Goal: Task Accomplishment & Management: Manage account settings

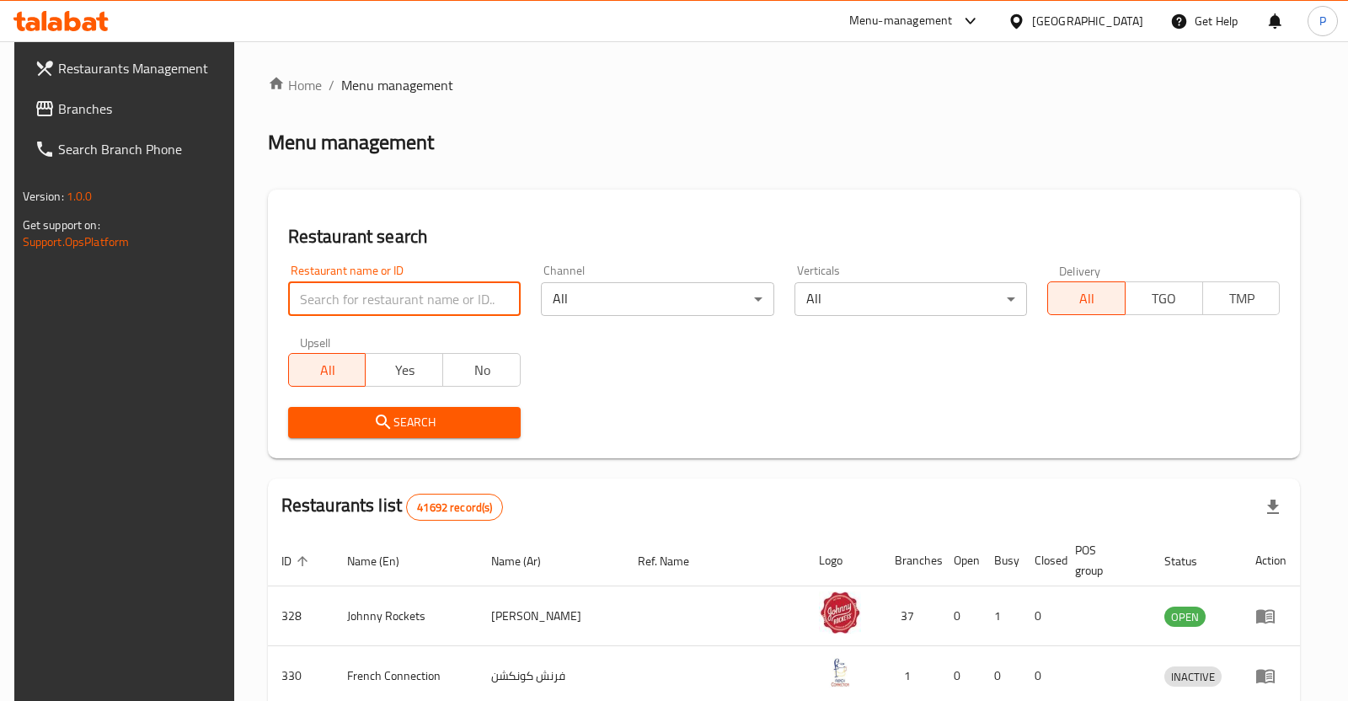
click at [404, 307] on input "search" at bounding box center [404, 299] width 233 height 34
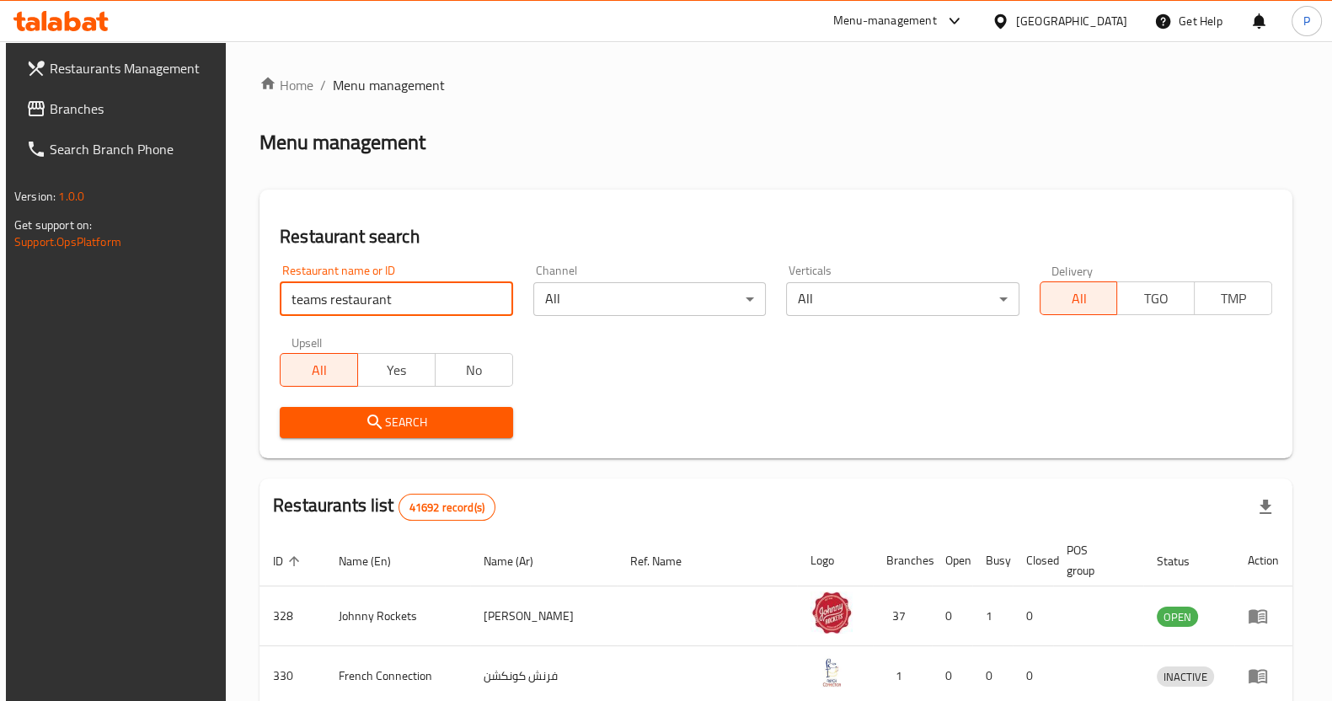
click at [425, 291] on input "teams restaurant" at bounding box center [396, 299] width 233 height 34
type input "teams restaurant"
click button "Search" at bounding box center [396, 422] width 233 height 31
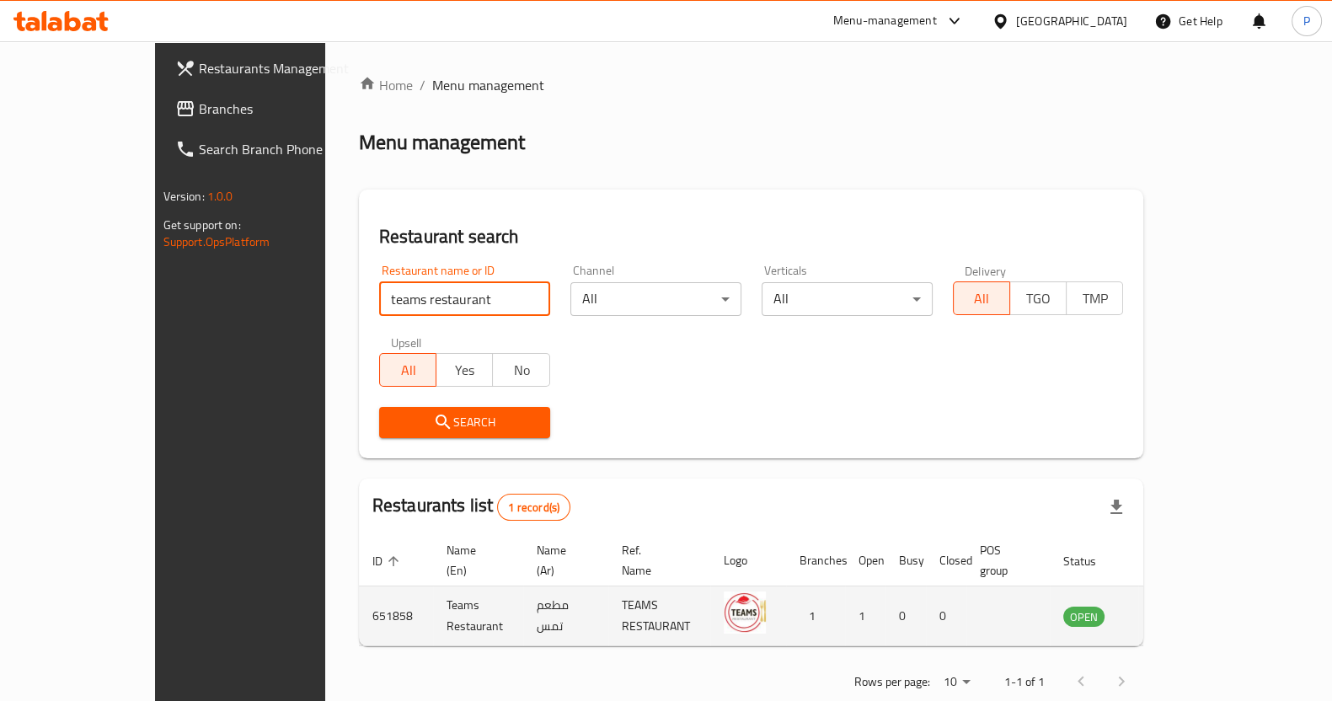
click at [1172, 606] on icon "enhanced table" at bounding box center [1162, 616] width 20 height 20
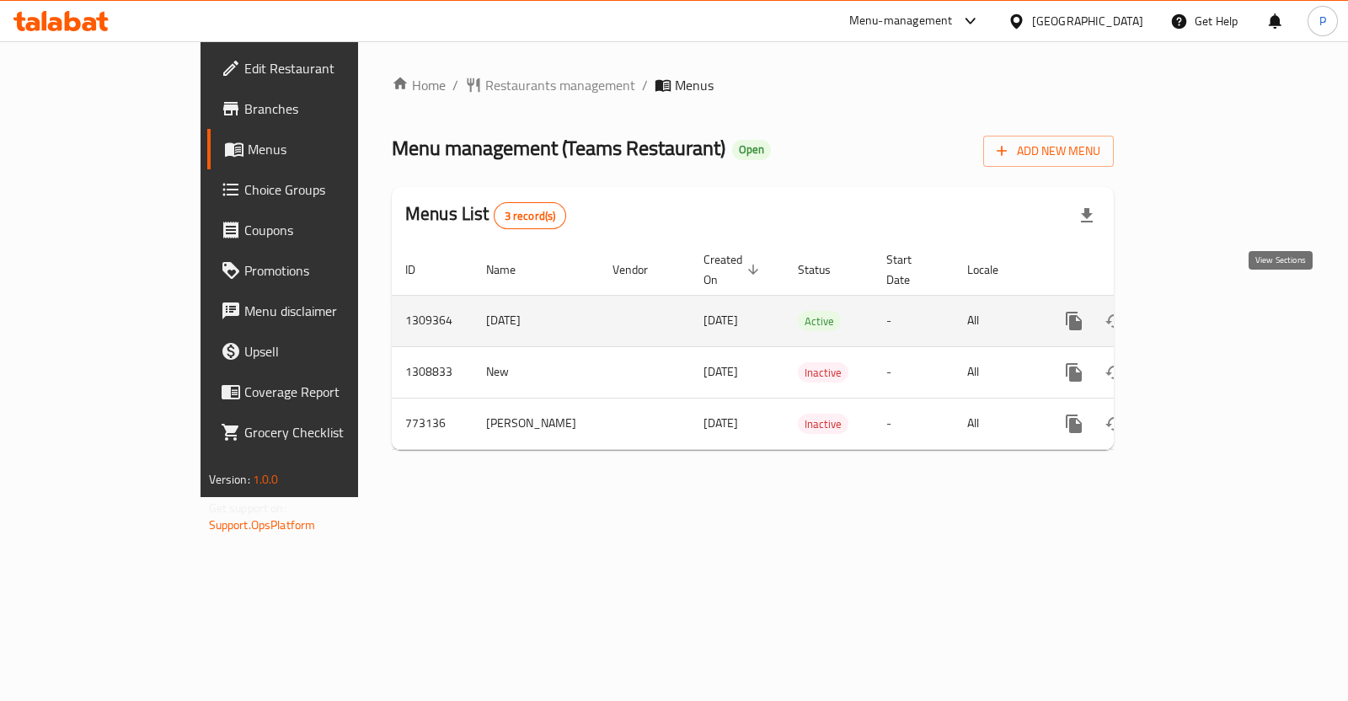
click at [1216, 318] on link "enhanced table" at bounding box center [1195, 321] width 40 height 40
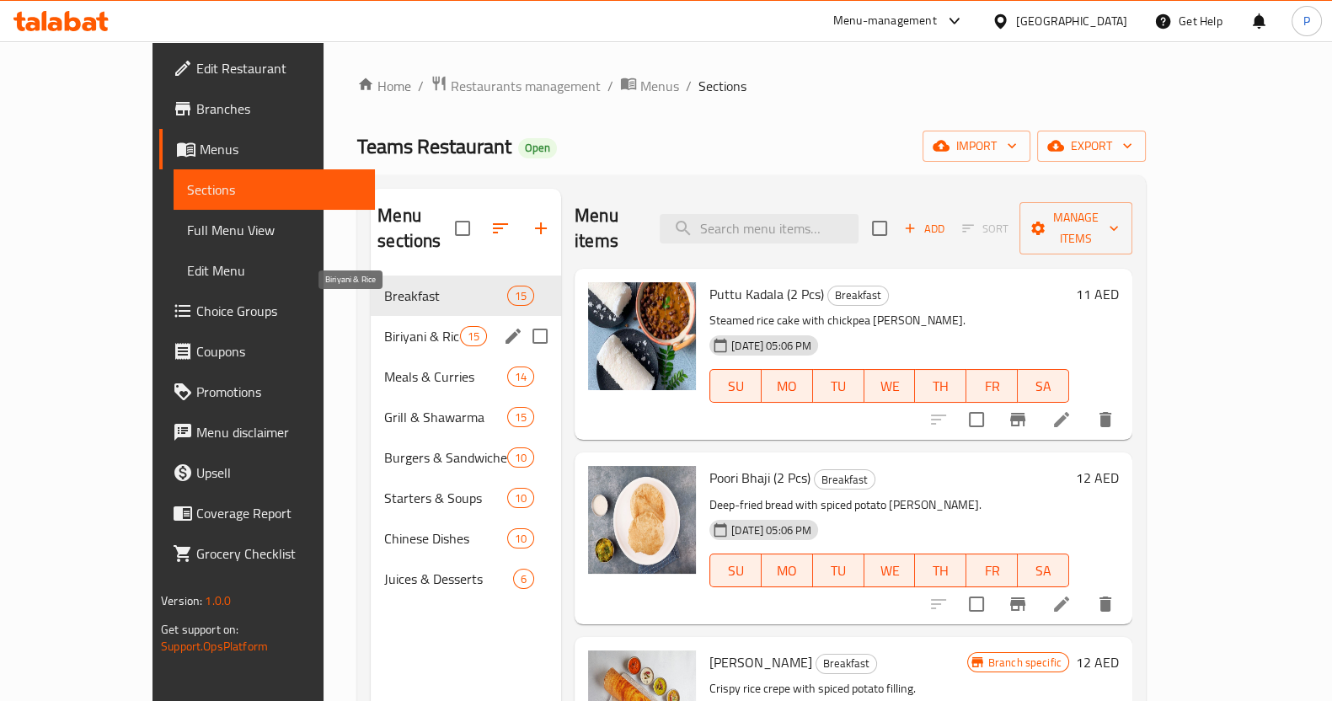
click at [371, 321] on div "Biriyani & Rice 15" at bounding box center [466, 336] width 190 height 40
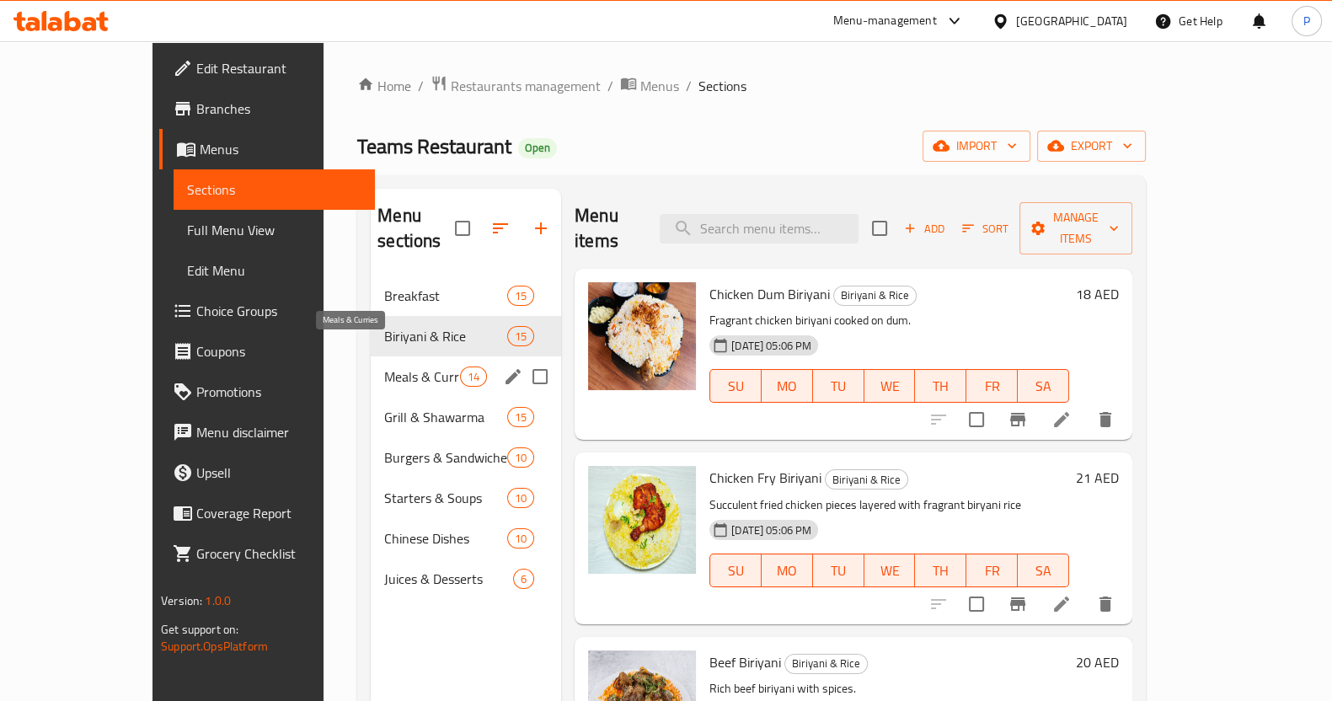
drag, startPoint x: 310, startPoint y: 351, endPoint x: 300, endPoint y: 361, distance: 13.7
click at [384, 366] on span "Meals & Curries" at bounding box center [422, 376] width 76 height 20
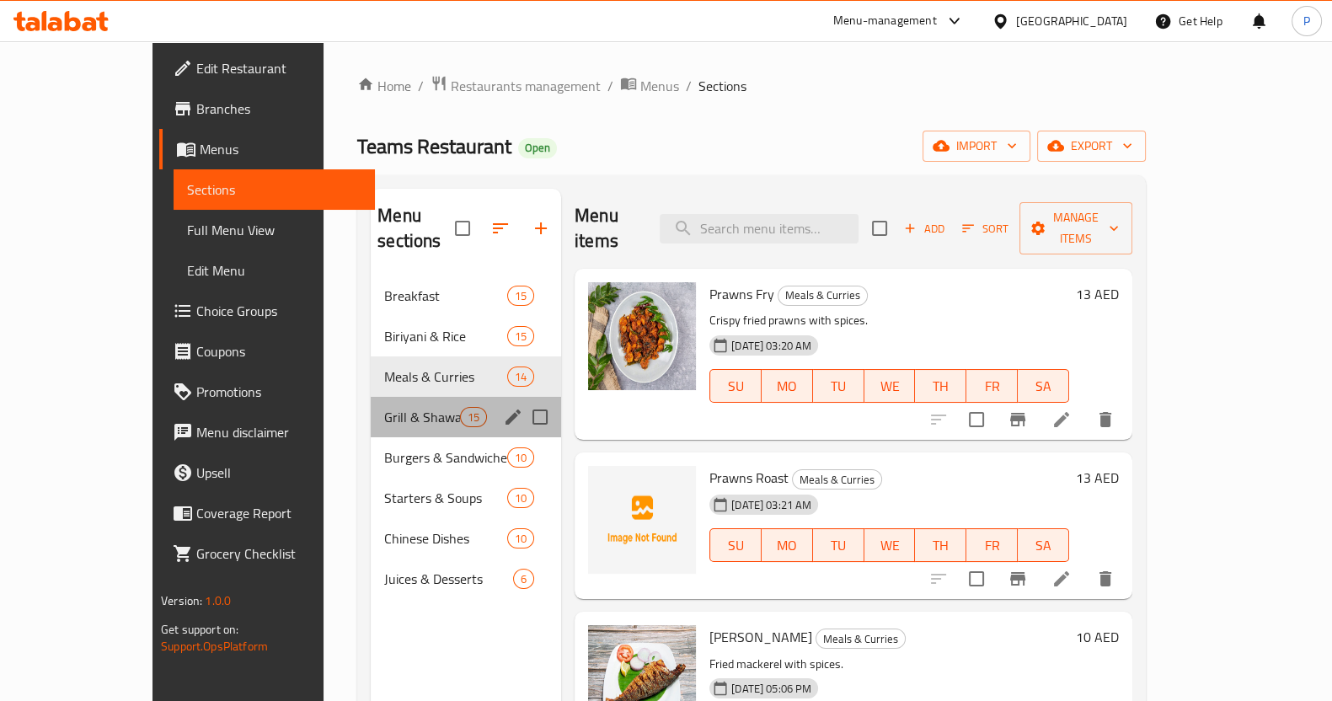
click at [371, 397] on div "Grill & Shawarma 15" at bounding box center [466, 417] width 190 height 40
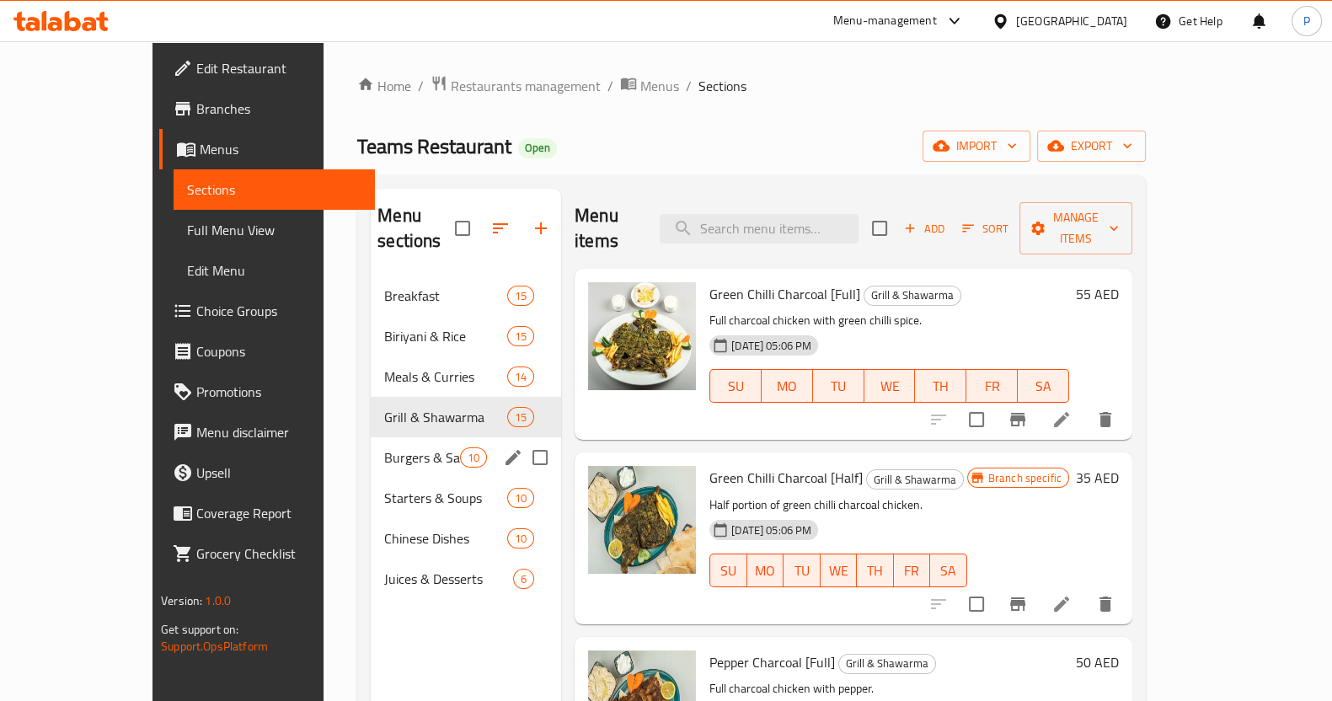
click at [384, 447] on span "Burgers & Sandwiches" at bounding box center [422, 457] width 76 height 20
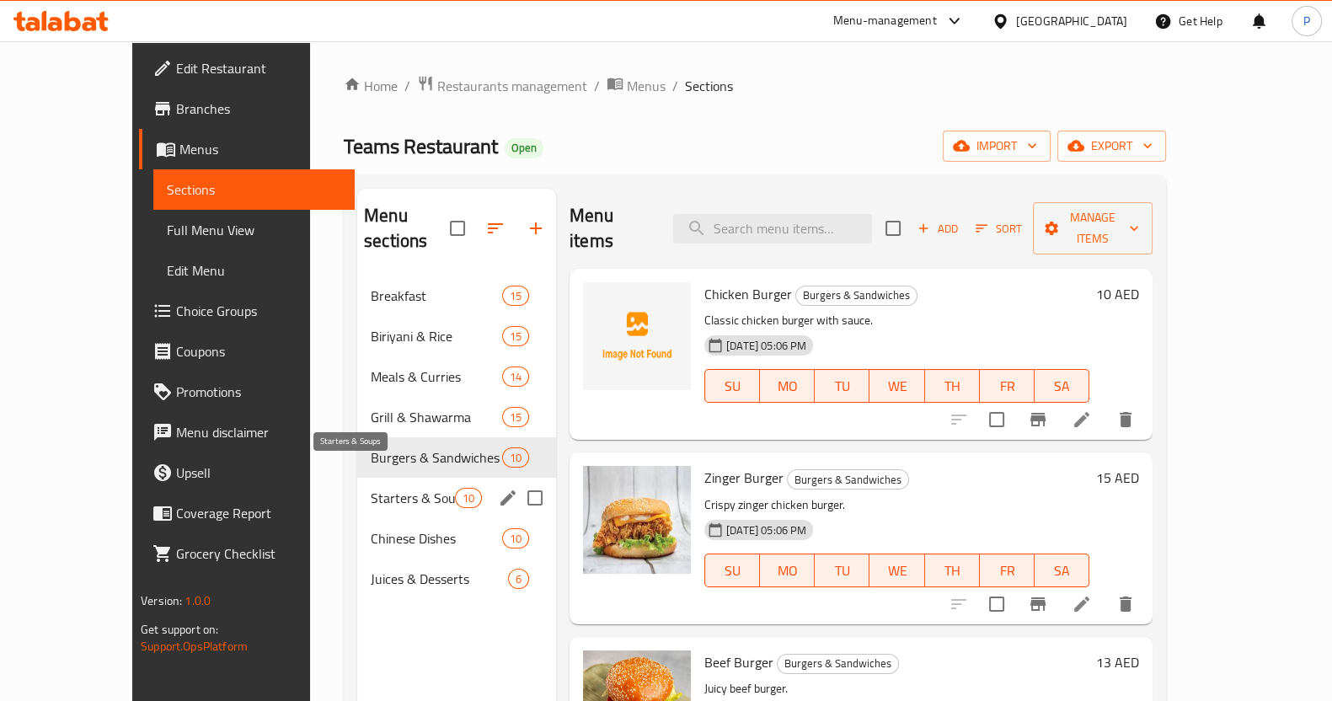
click at [357, 484] on div "Starters & Soups 10" at bounding box center [456, 498] width 199 height 40
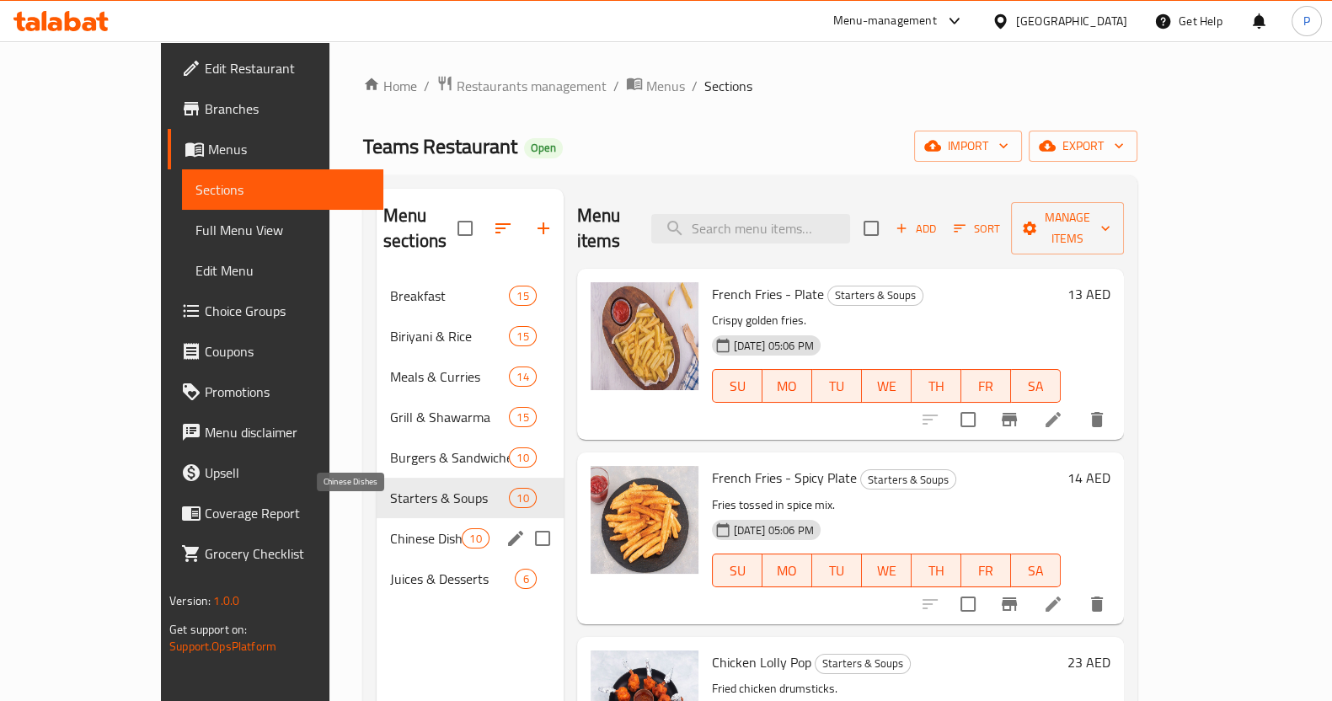
click at [390, 528] on span "Chinese Dishes" at bounding box center [426, 538] width 72 height 20
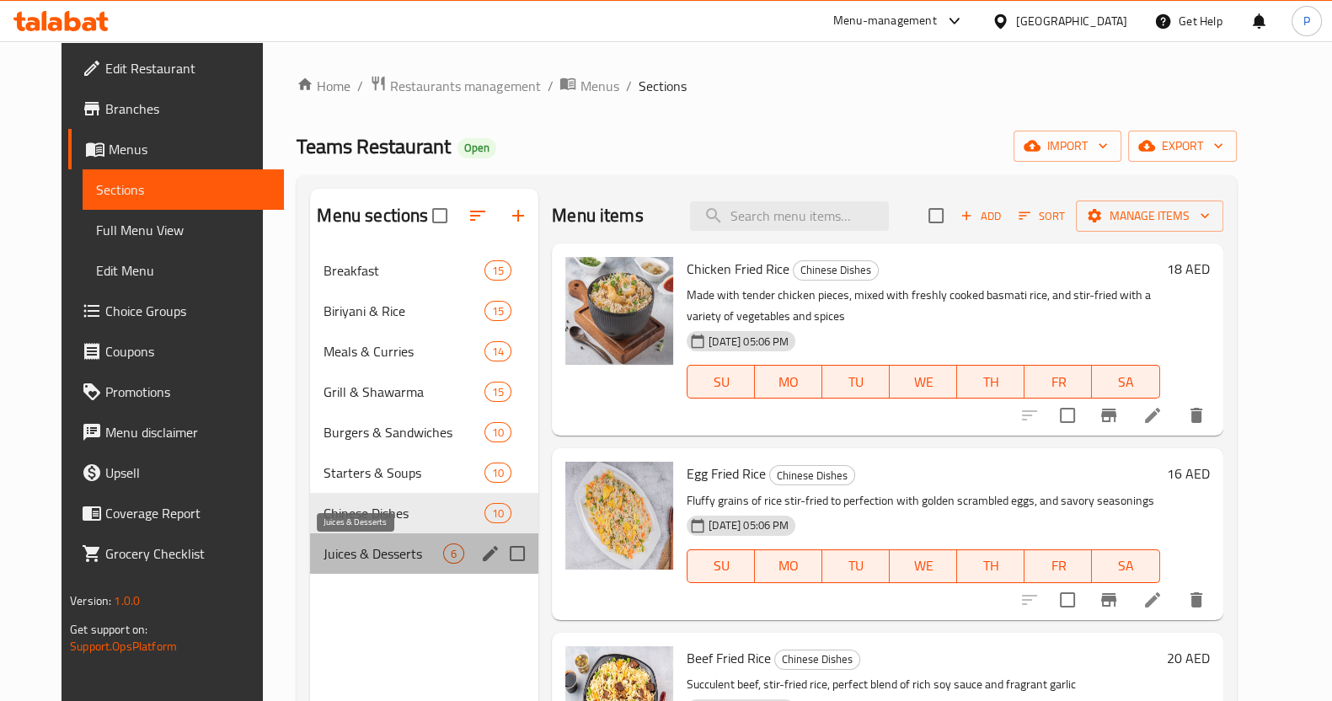
click at [339, 552] on span "Juices & Desserts" at bounding box center [384, 553] width 120 height 20
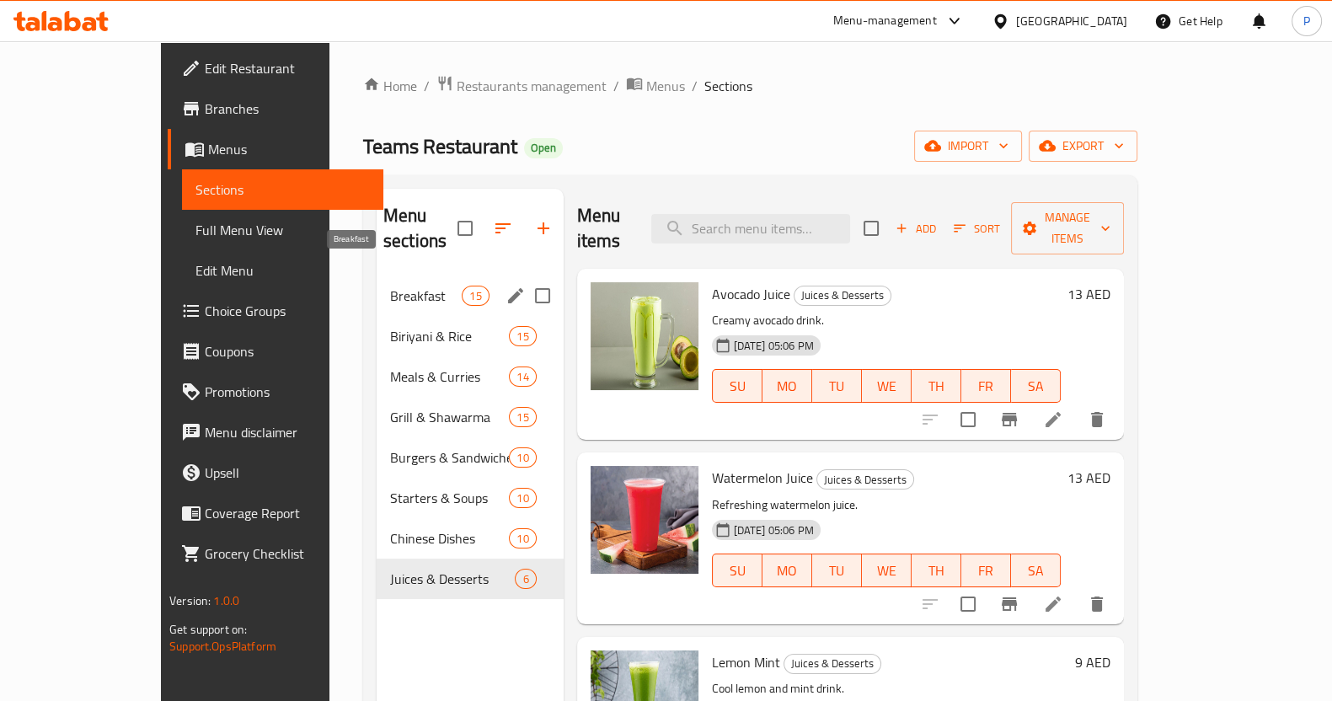
click at [390, 286] on span "Breakfast" at bounding box center [426, 296] width 72 height 20
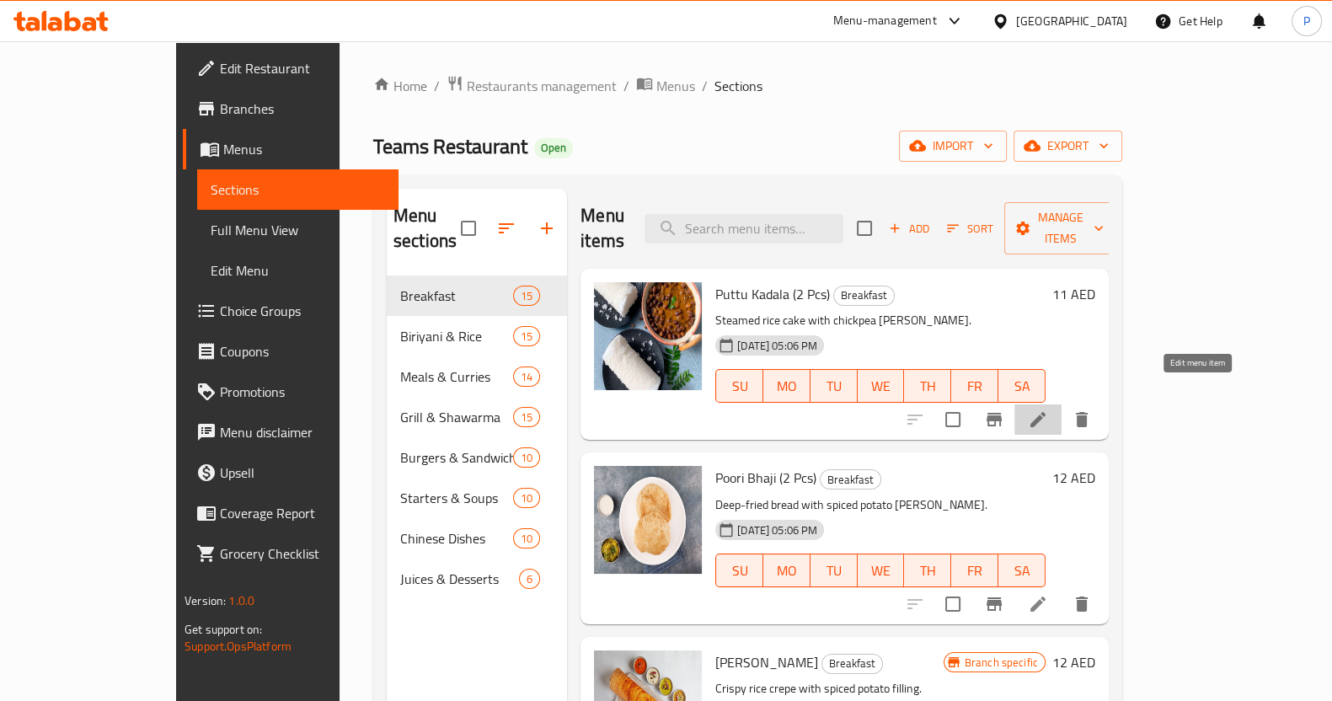
click at [1046, 412] on icon at bounding box center [1037, 419] width 15 height 15
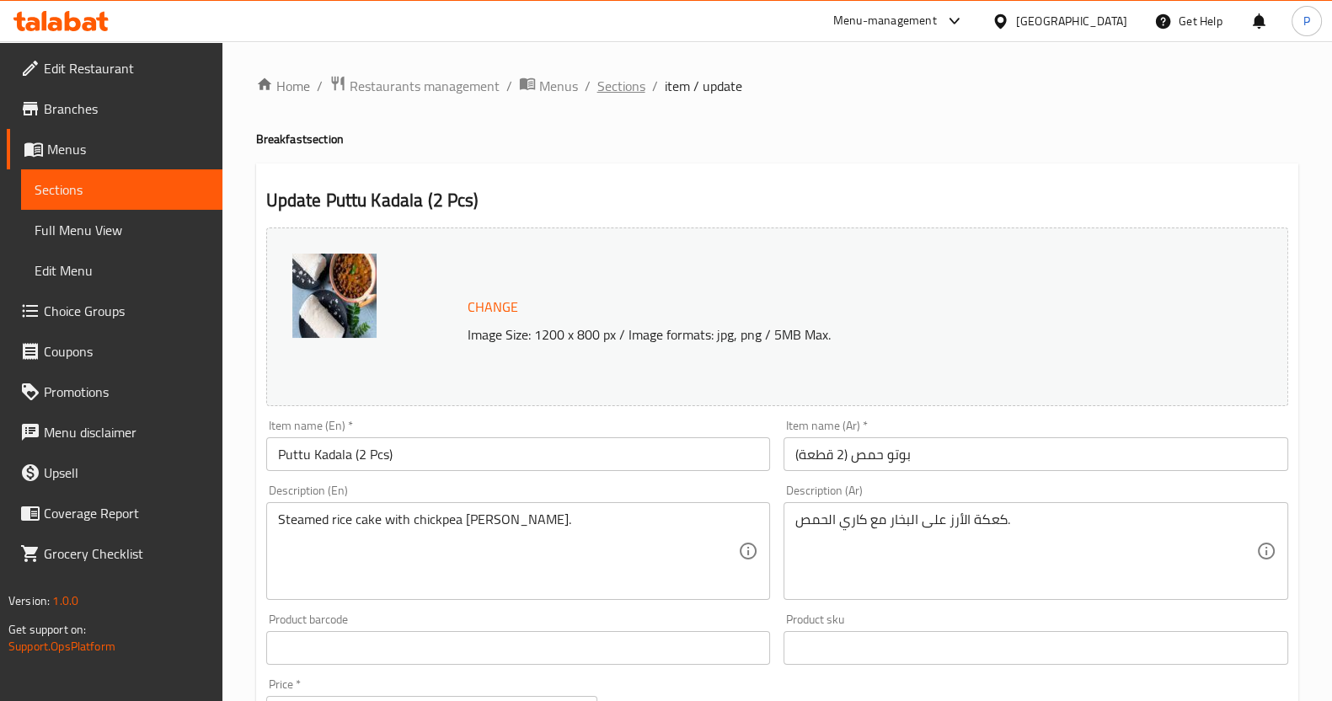
click at [603, 78] on span "Sections" at bounding box center [621, 86] width 48 height 20
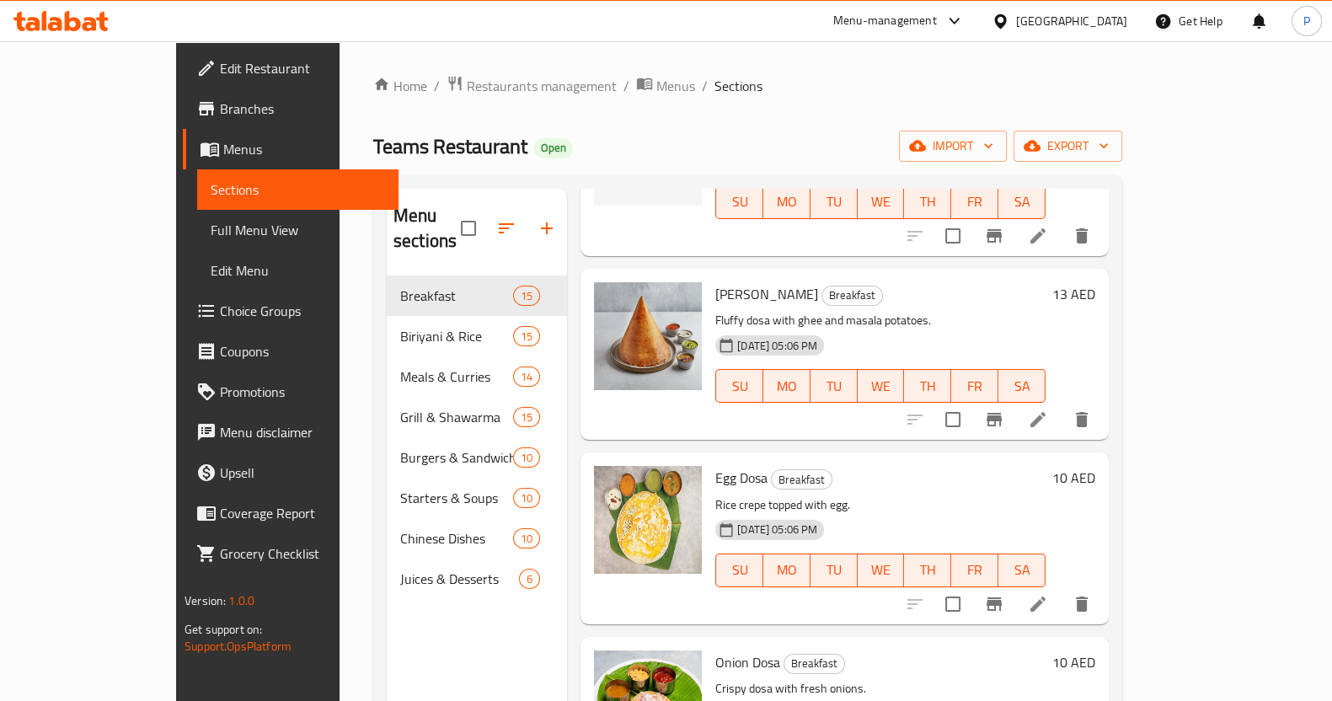
scroll to position [1053, 0]
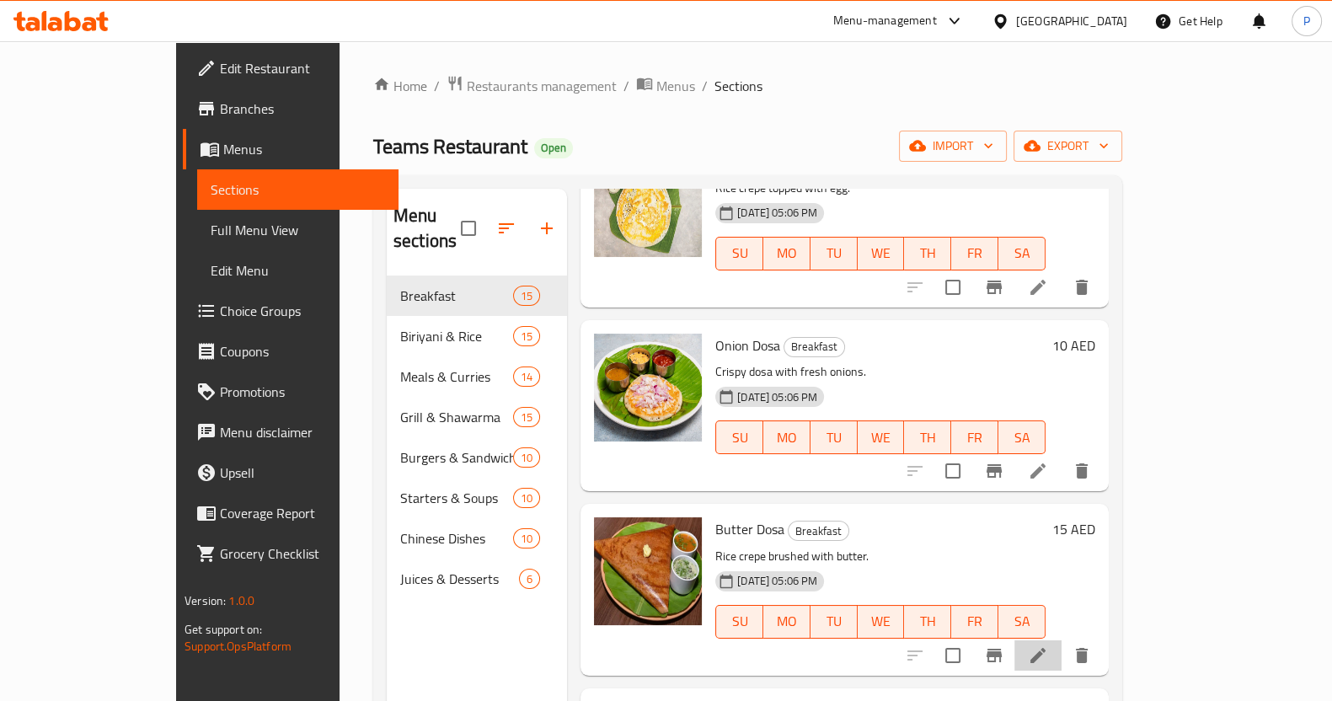
click at [1048, 645] on icon at bounding box center [1038, 655] width 20 height 20
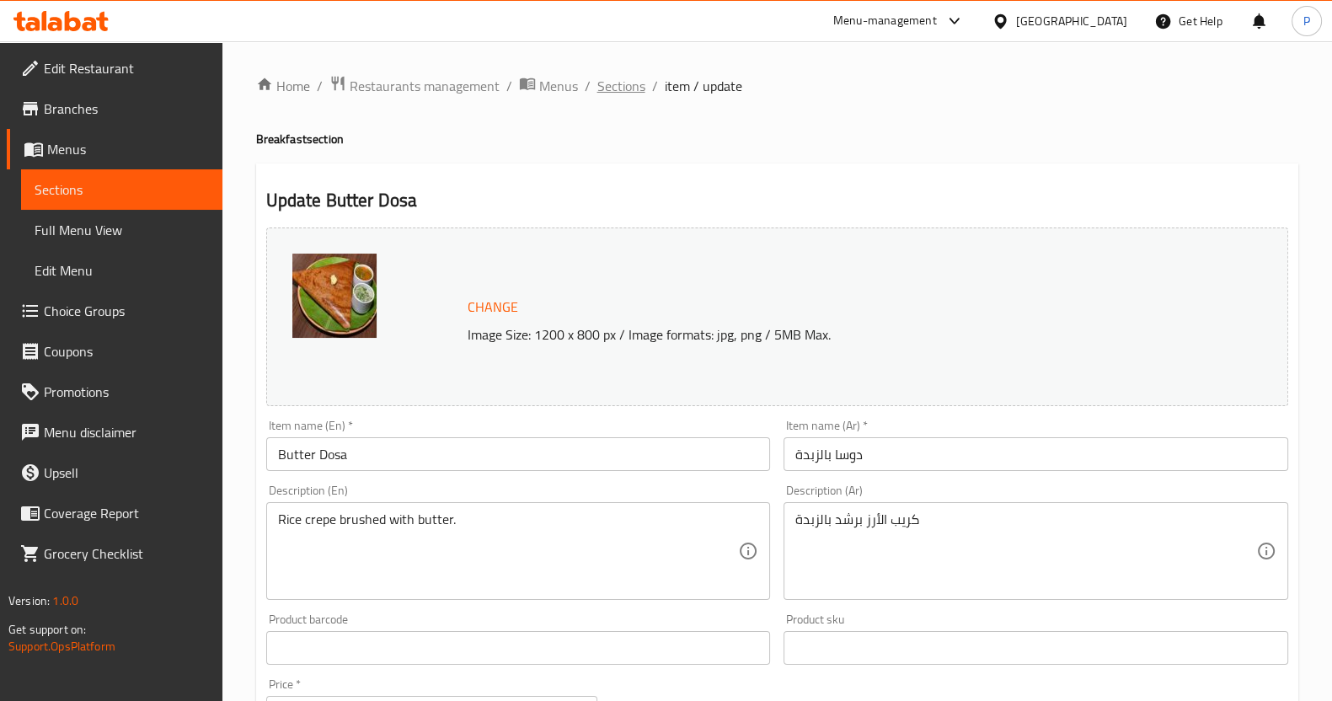
click at [624, 88] on span "Sections" at bounding box center [621, 86] width 48 height 20
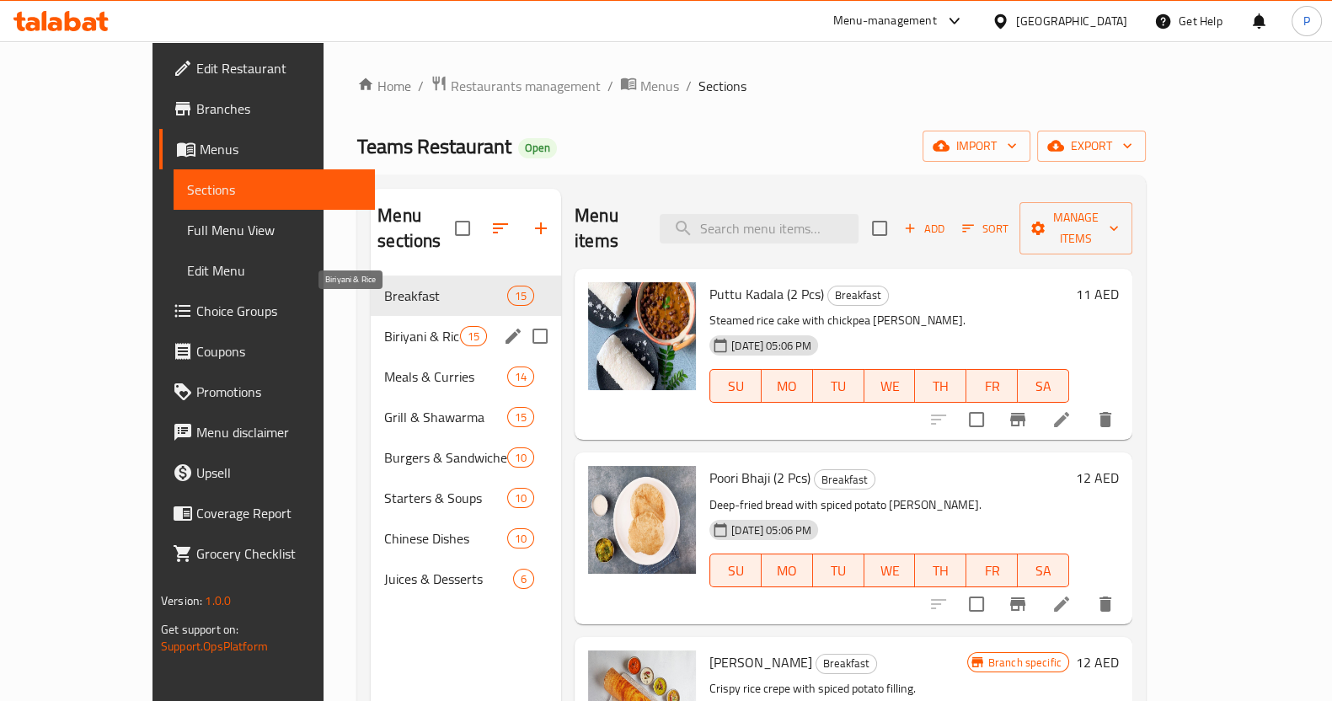
click at [384, 326] on span "Biriyani & Rice" at bounding box center [422, 336] width 76 height 20
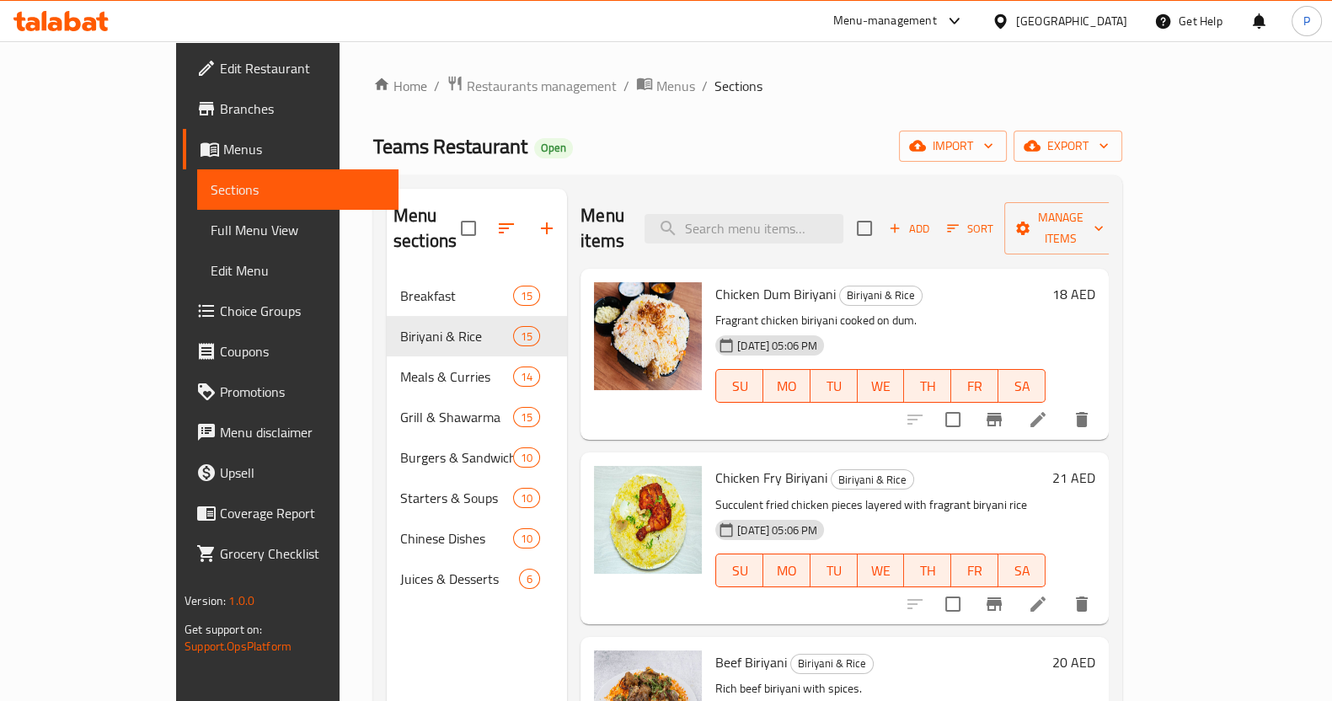
click at [1062, 408] on li at bounding box center [1037, 419] width 47 height 30
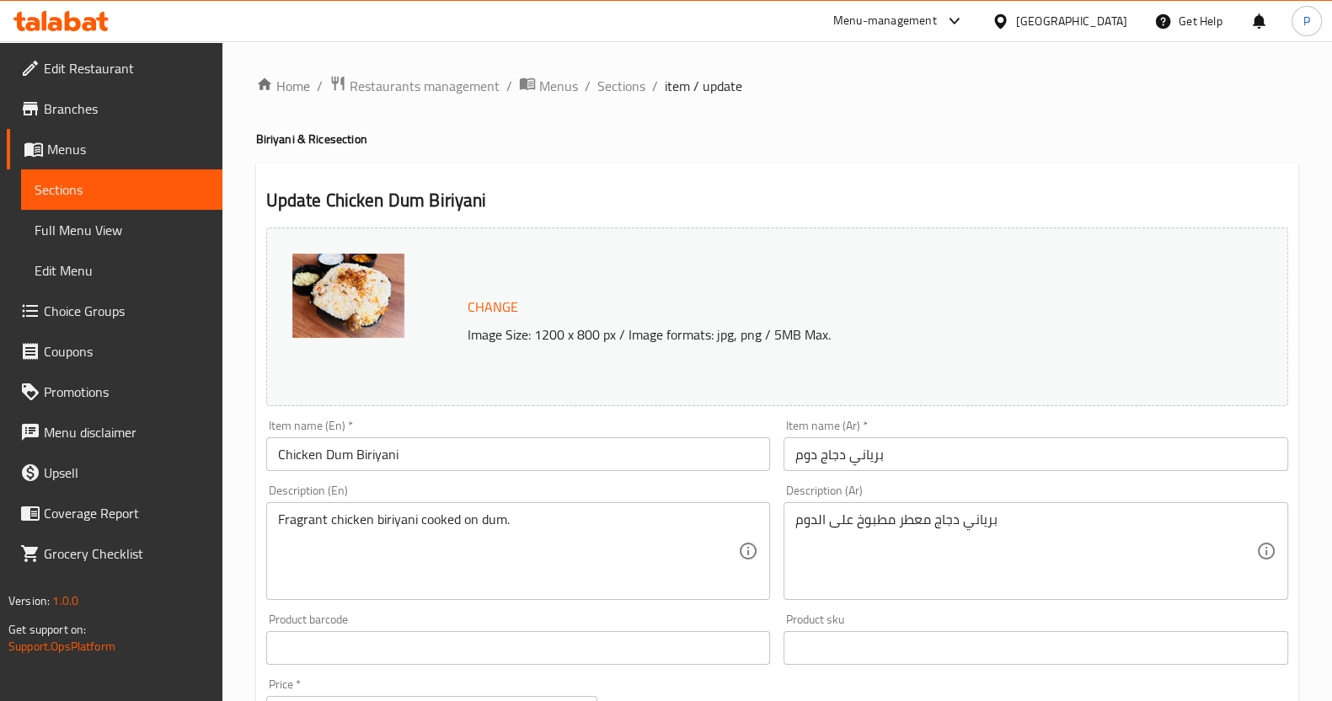
drag, startPoint x: 577, startPoint y: 89, endPoint x: 590, endPoint y: 88, distance: 12.7
click at [577, 90] on ol "Home / Restaurants management / Menus / Sections / item / update" at bounding box center [777, 86] width 1042 height 22
click at [623, 84] on span "Sections" at bounding box center [621, 86] width 48 height 20
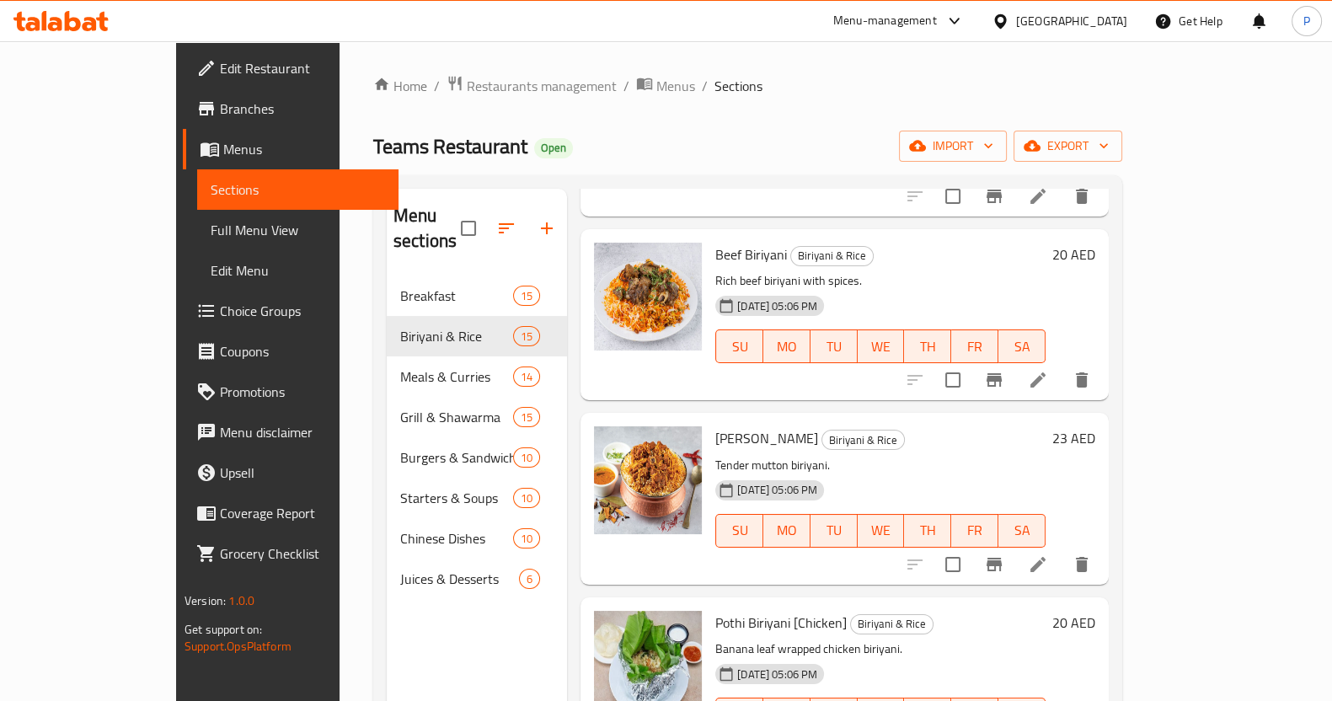
scroll to position [420, 0]
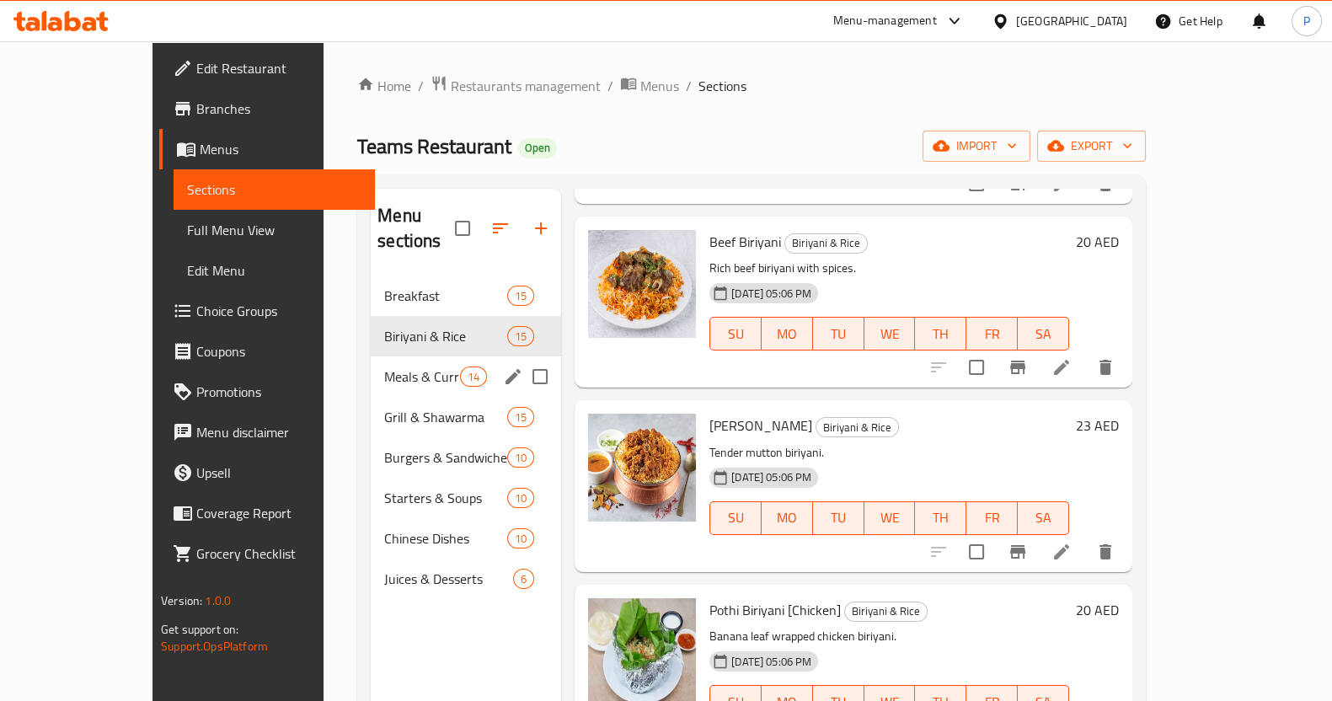
drag, startPoint x: 388, startPoint y: 360, endPoint x: 493, endPoint y: 361, distance: 104.5
click at [388, 361] on div "Meals & Curries 14" at bounding box center [466, 376] width 190 height 40
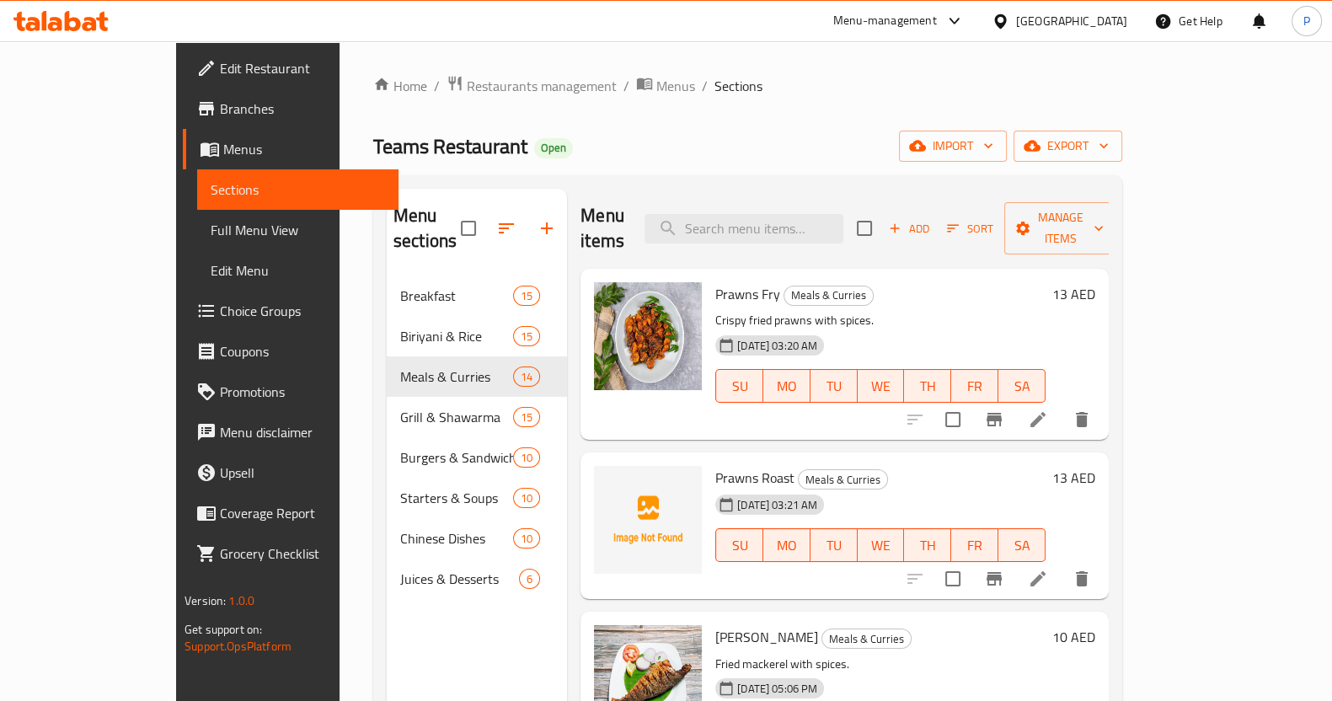
click at [1062, 404] on li at bounding box center [1037, 419] width 47 height 30
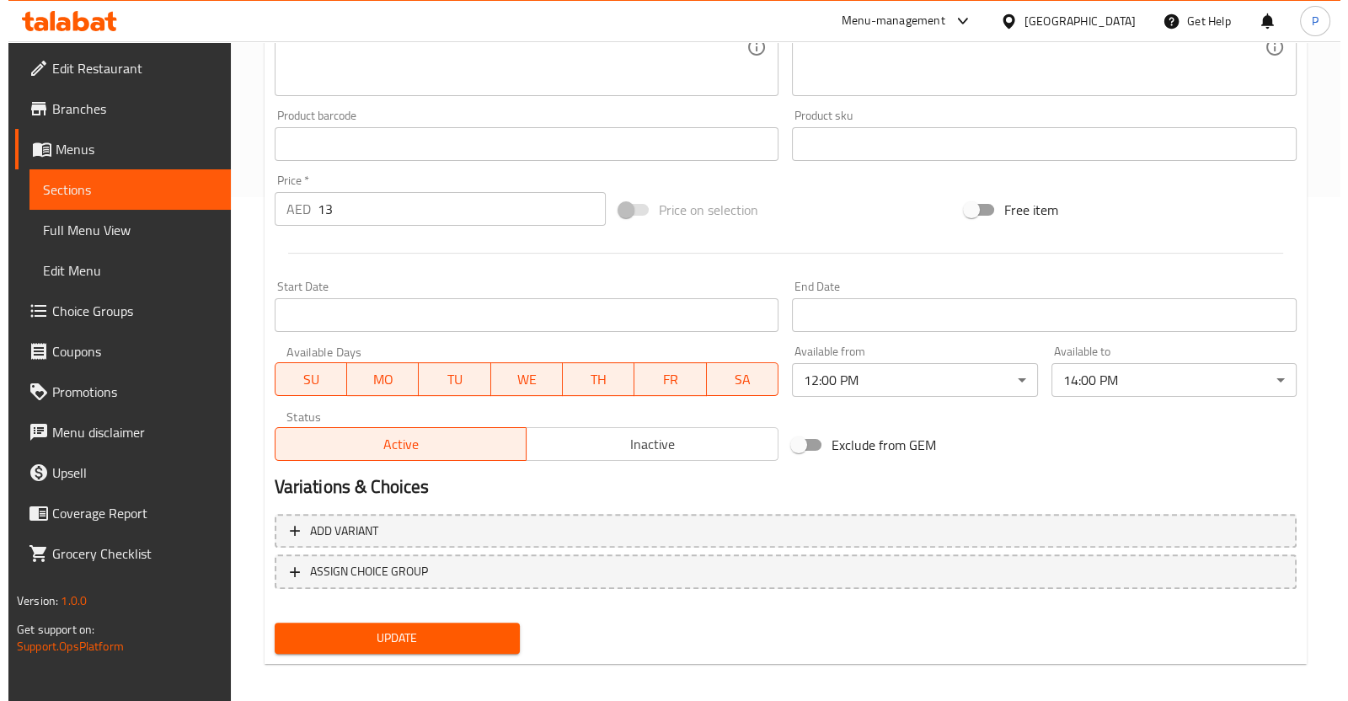
scroll to position [513, 0]
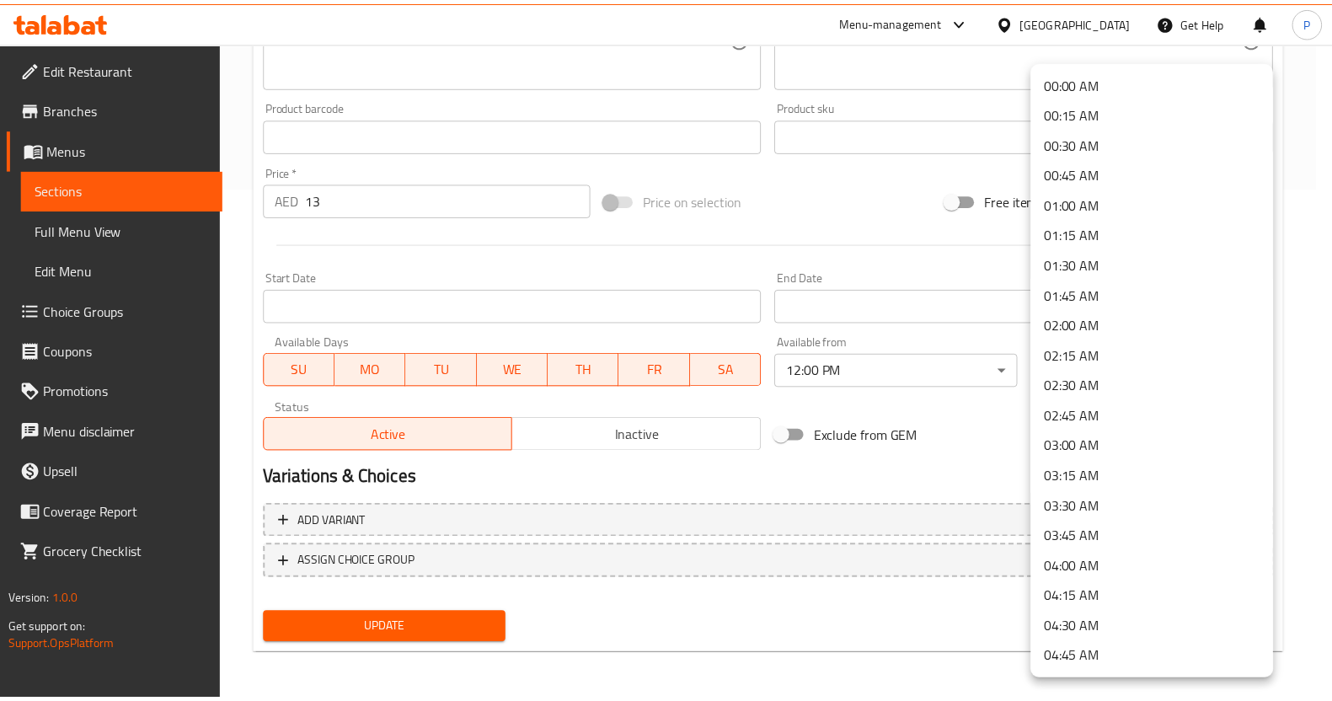
scroll to position [1409, 0]
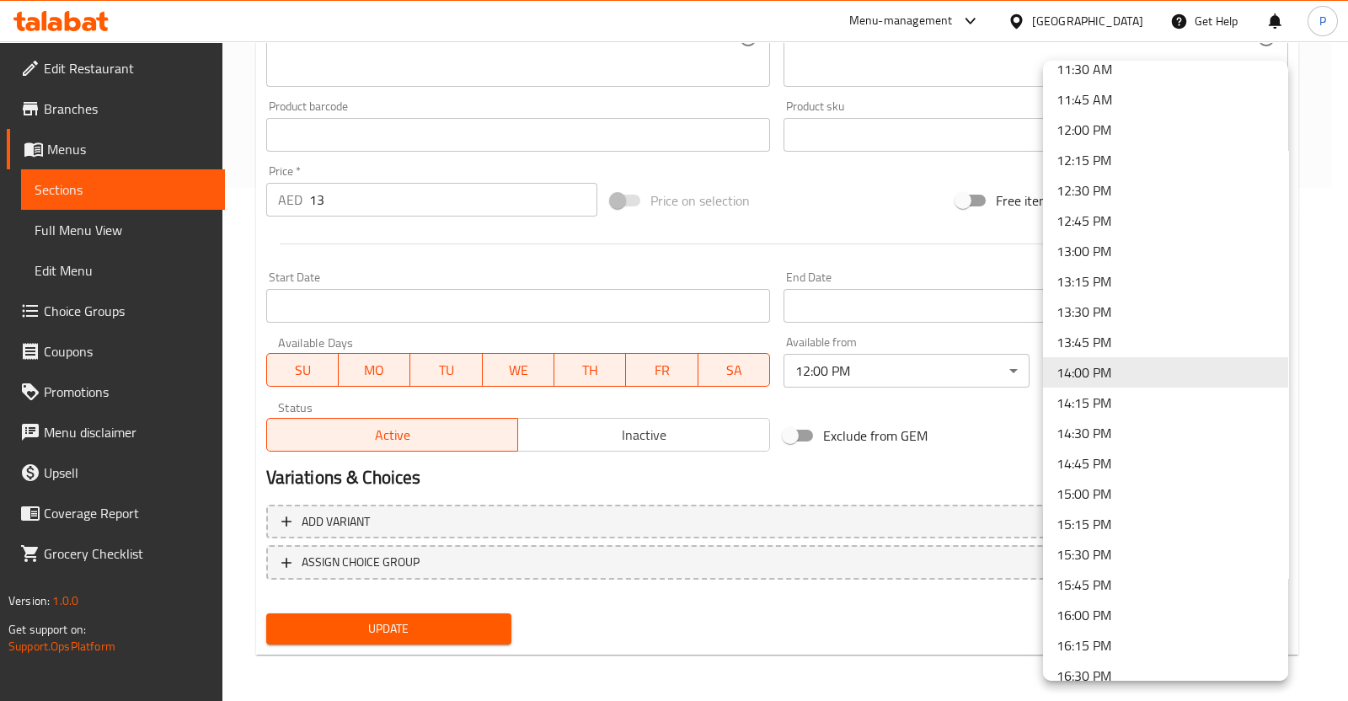
click at [969, 402] on div at bounding box center [674, 350] width 1348 height 701
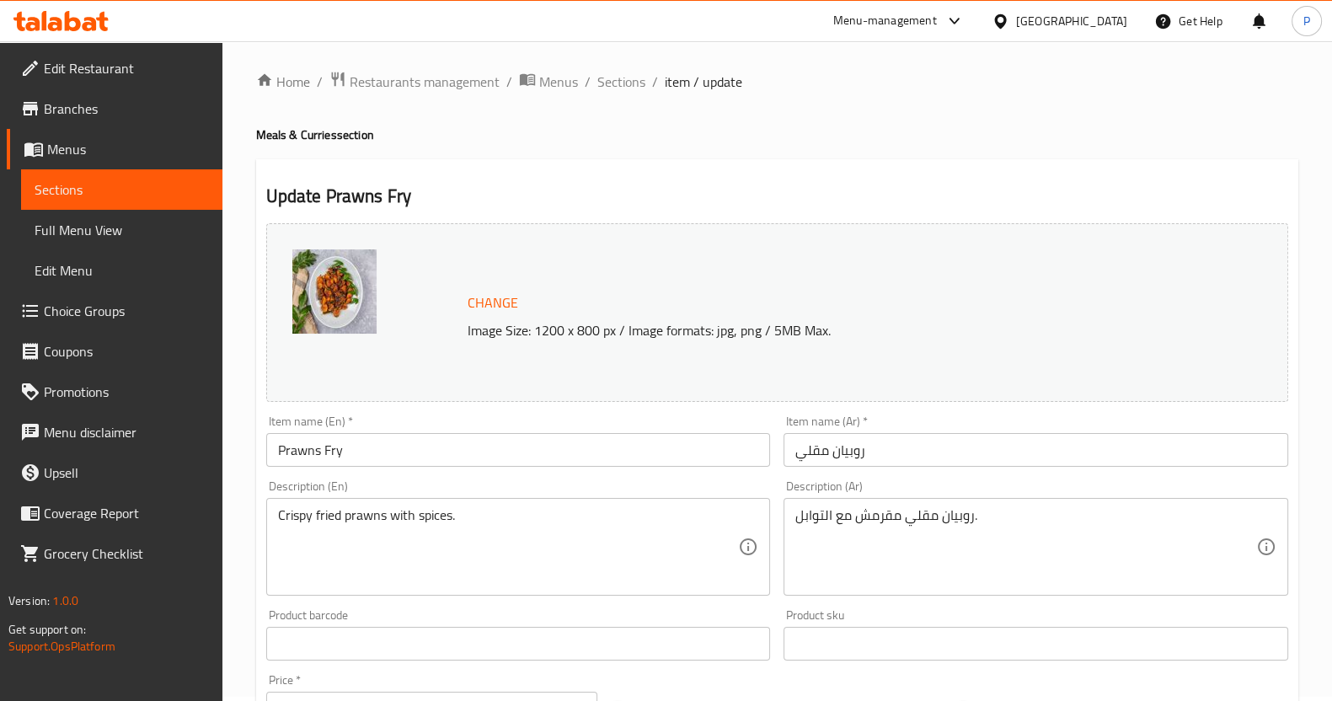
scroll to position [0, 0]
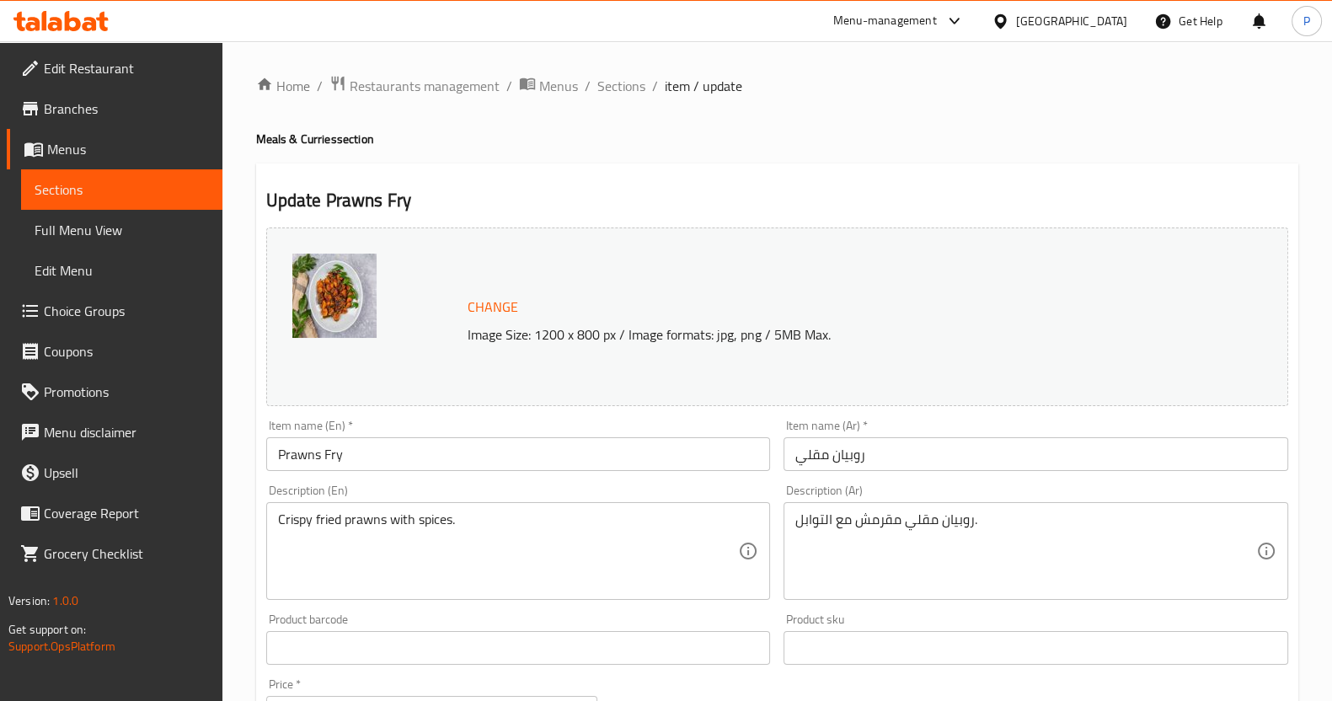
click at [658, 89] on ol "Home / Restaurants management / Menus / Sections / item / update" at bounding box center [777, 86] width 1042 height 22
click at [585, 94] on li "/" at bounding box center [588, 86] width 6 height 20
click at [613, 91] on span "Sections" at bounding box center [621, 86] width 48 height 20
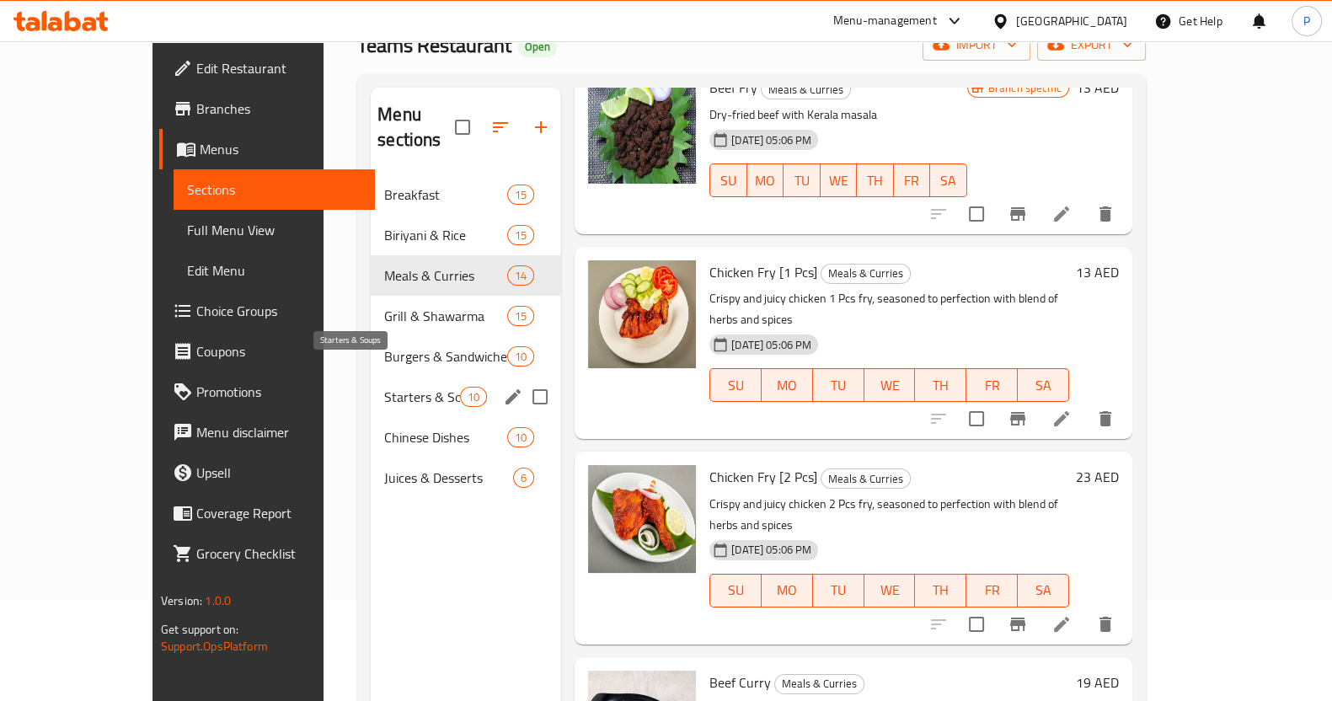
scroll to position [104, 0]
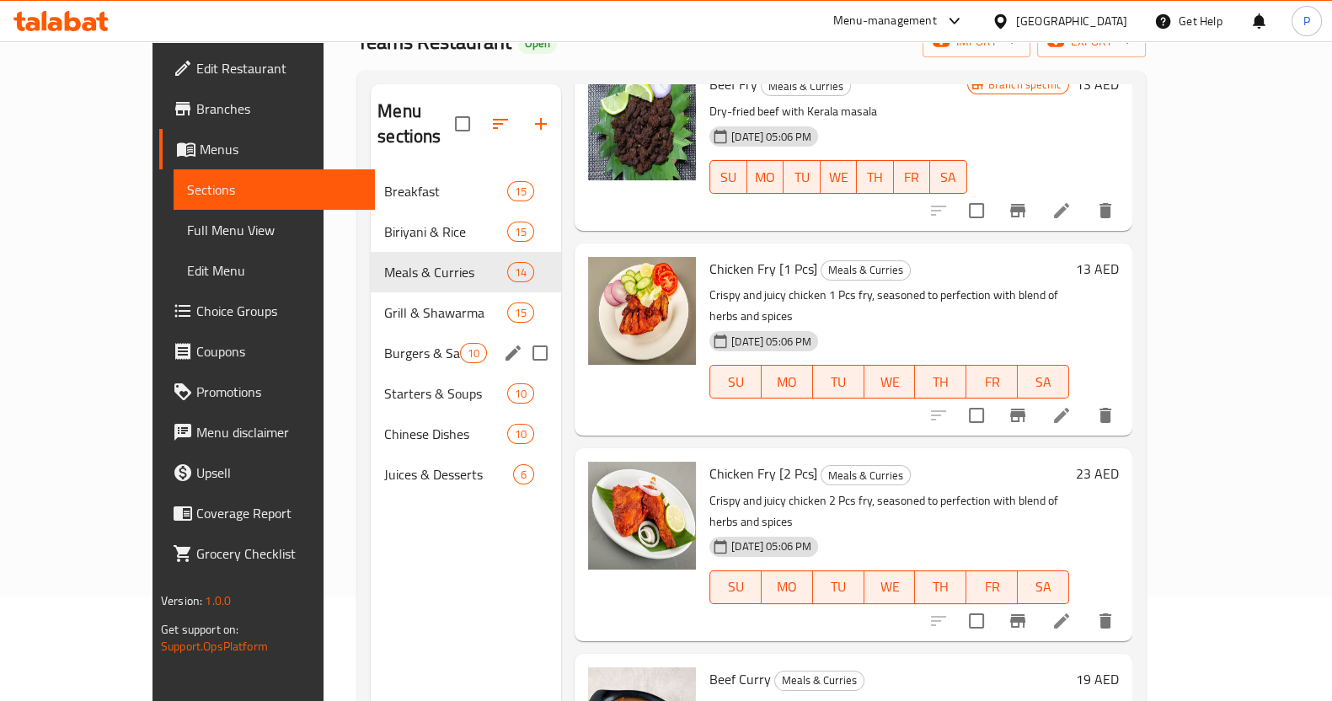
click at [371, 302] on div "Grill & Shawarma 15" at bounding box center [466, 312] width 190 height 40
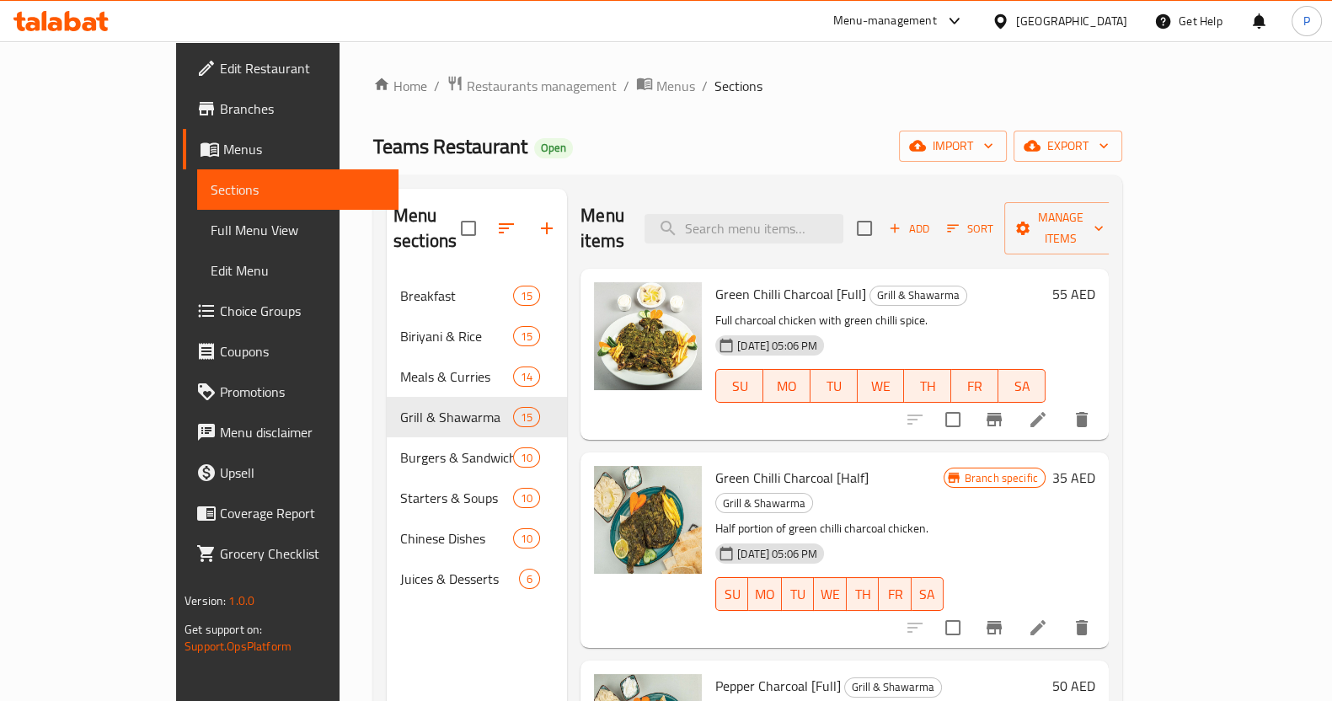
click at [1062, 404] on li at bounding box center [1037, 419] width 47 height 30
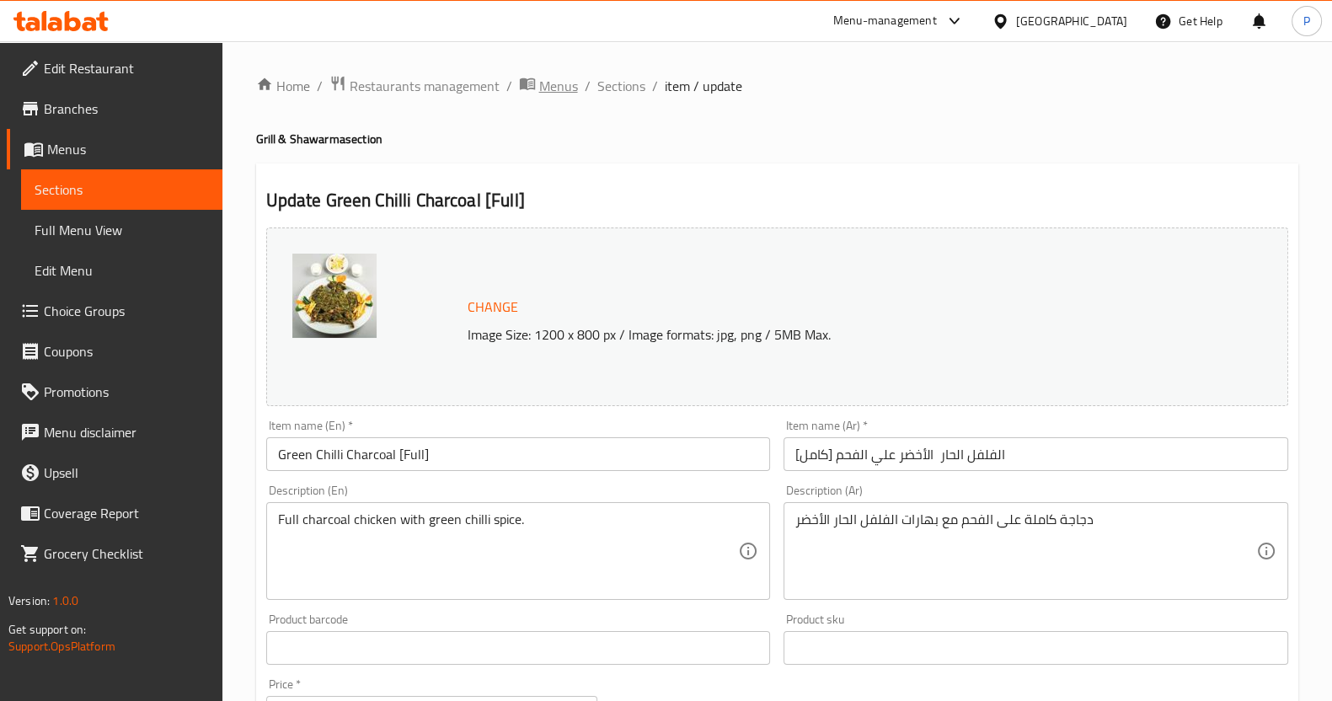
click at [563, 90] on span "Menus" at bounding box center [558, 86] width 39 height 20
